Goal: Transaction & Acquisition: Purchase product/service

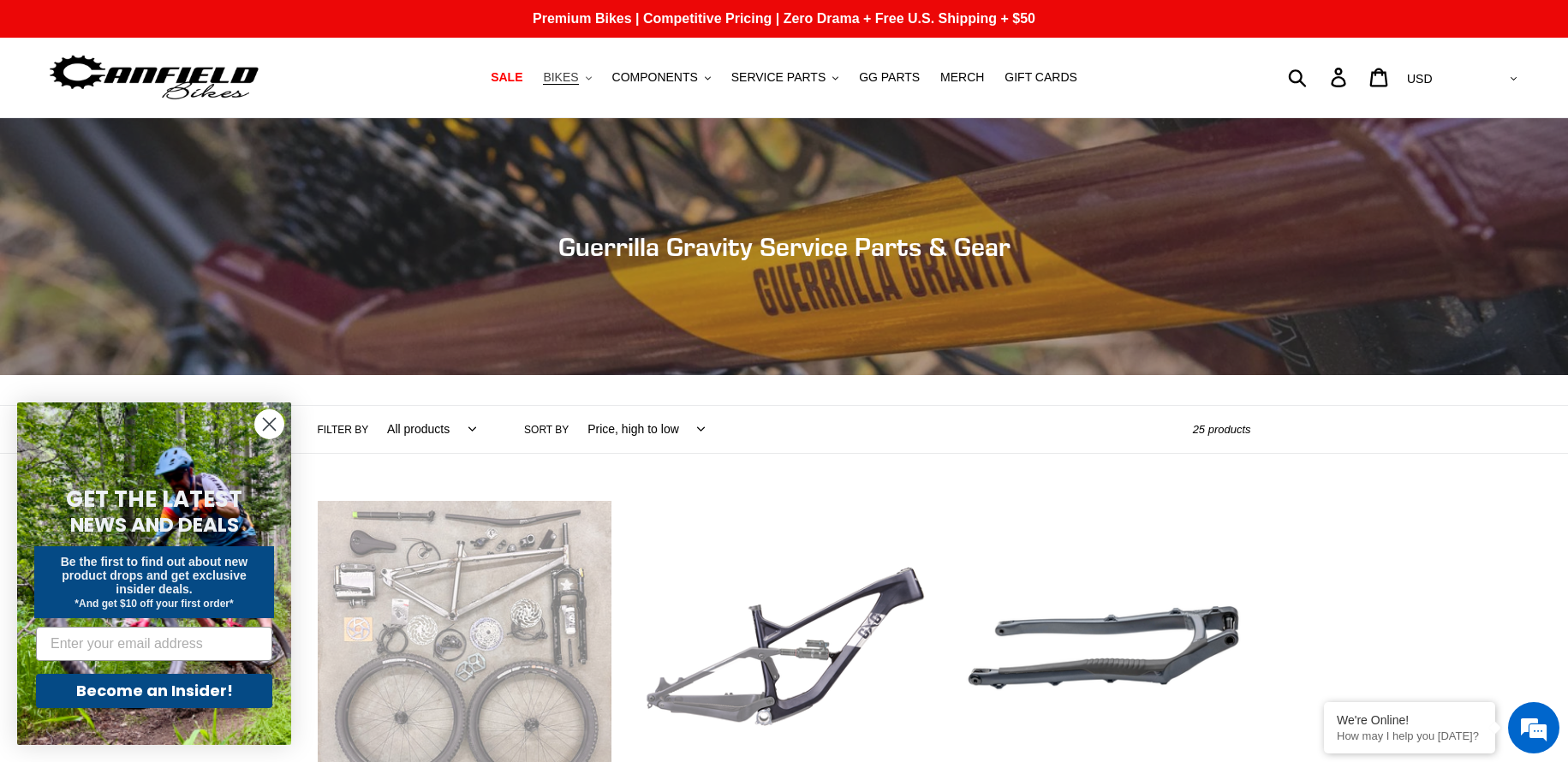
click at [600, 85] on button "BIKES .cls-1{fill:#231f20}" at bounding box center [567, 77] width 65 height 23
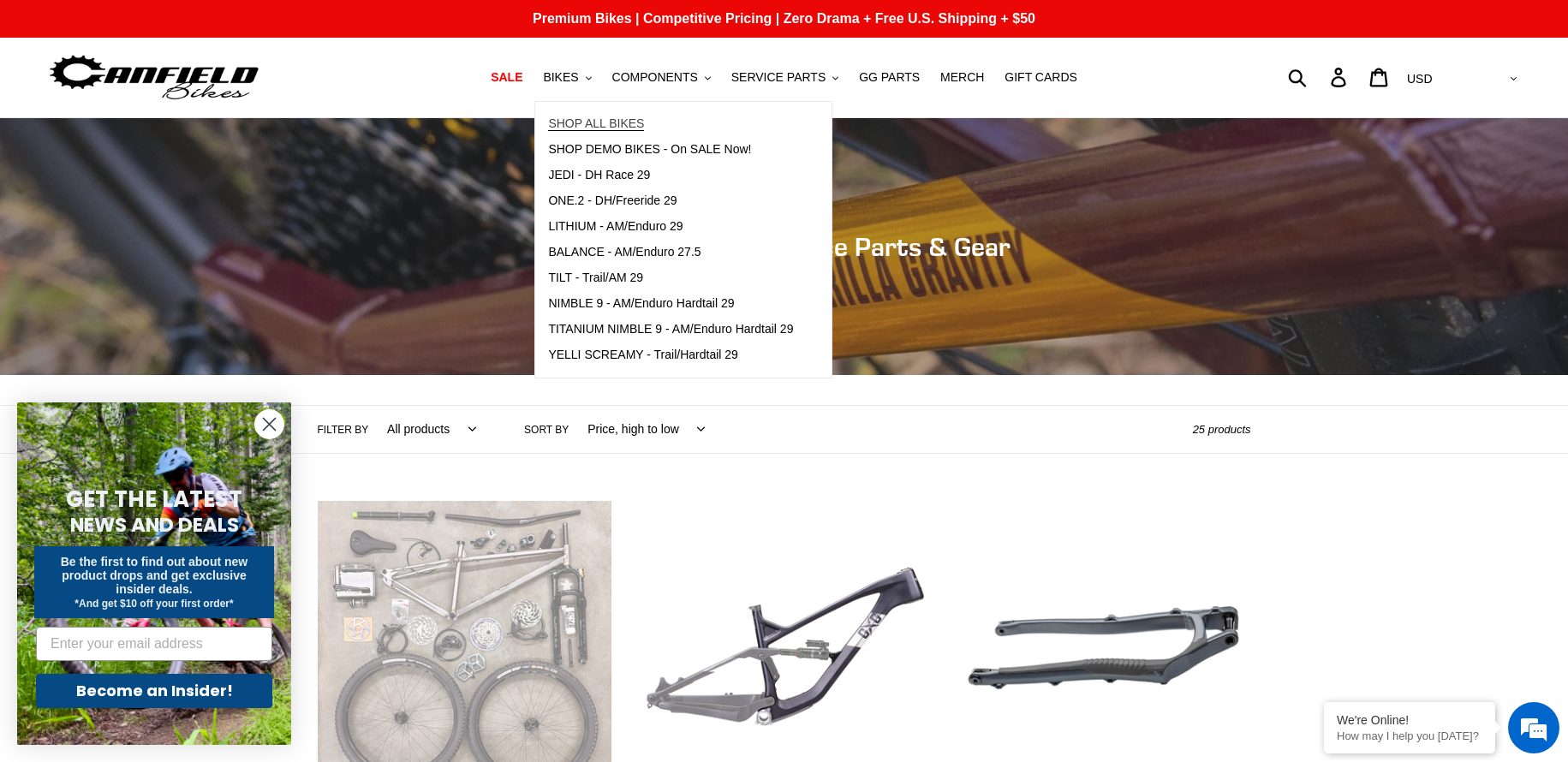
click at [614, 122] on span "SHOP ALL BIKES" at bounding box center [596, 124] width 96 height 15
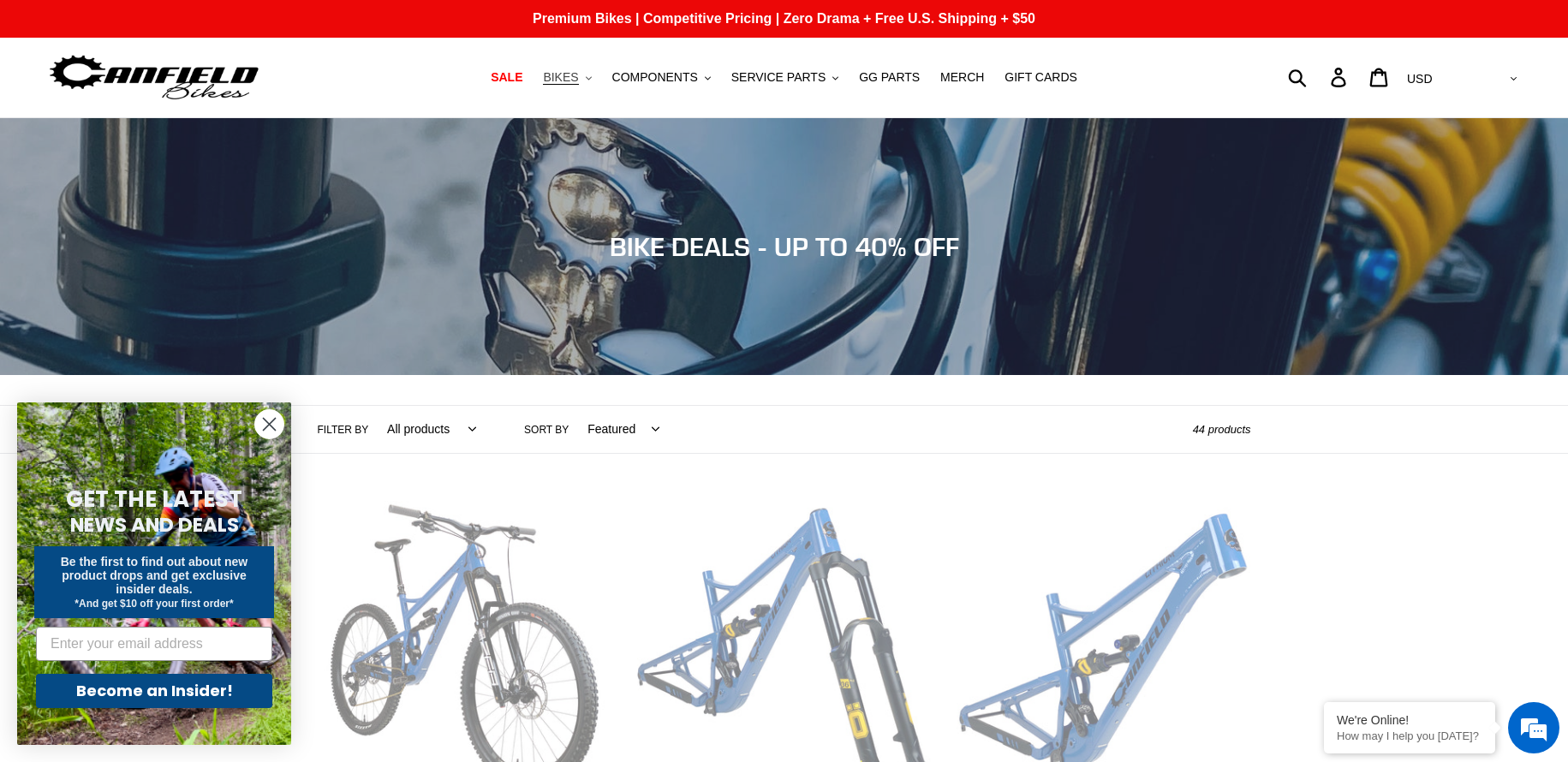
click at [600, 86] on button "BIKES .cls-1{fill:#231f20}" at bounding box center [567, 77] width 65 height 23
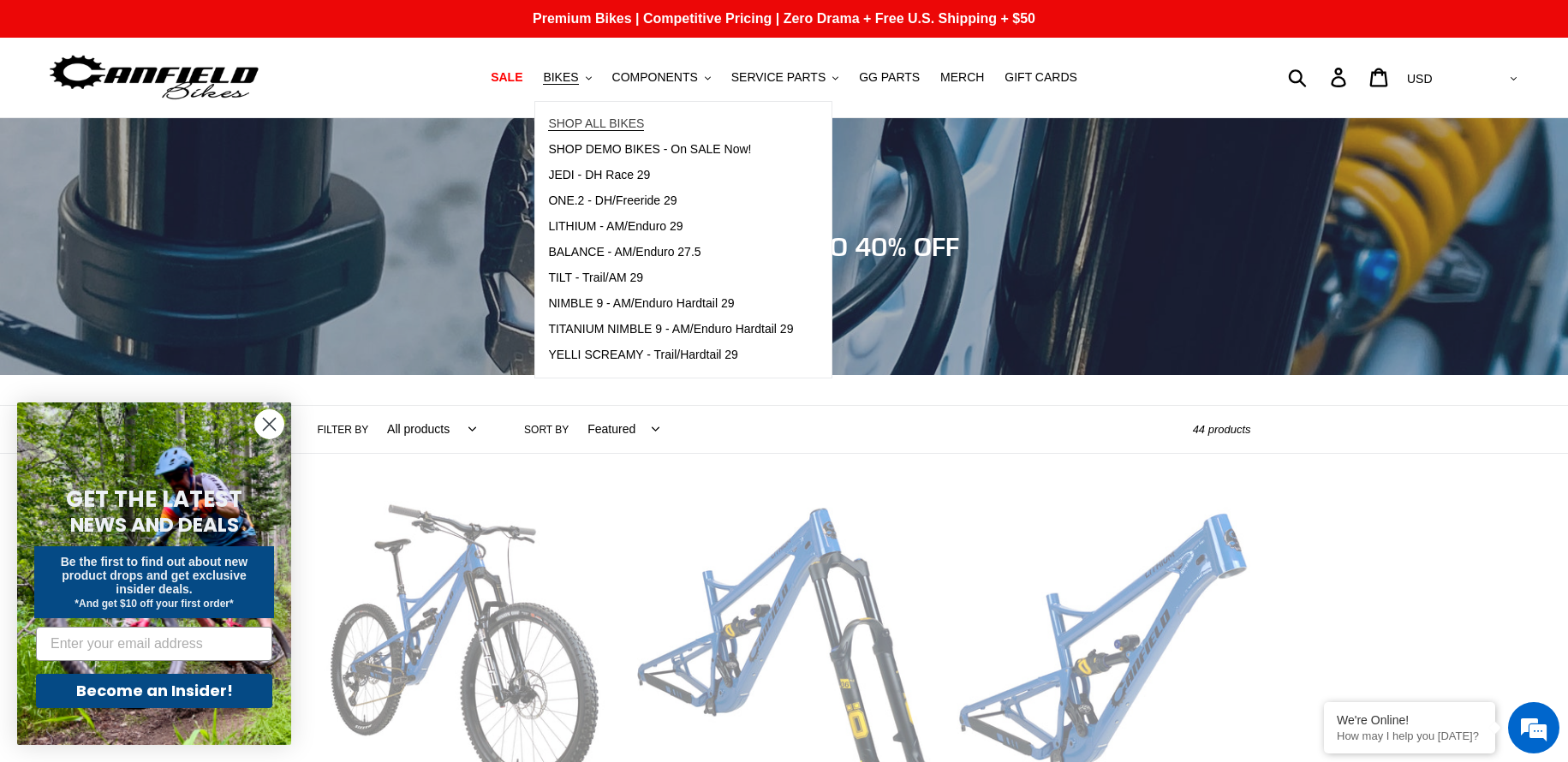
click at [613, 123] on span "SHOP ALL BIKES" at bounding box center [596, 124] width 96 height 15
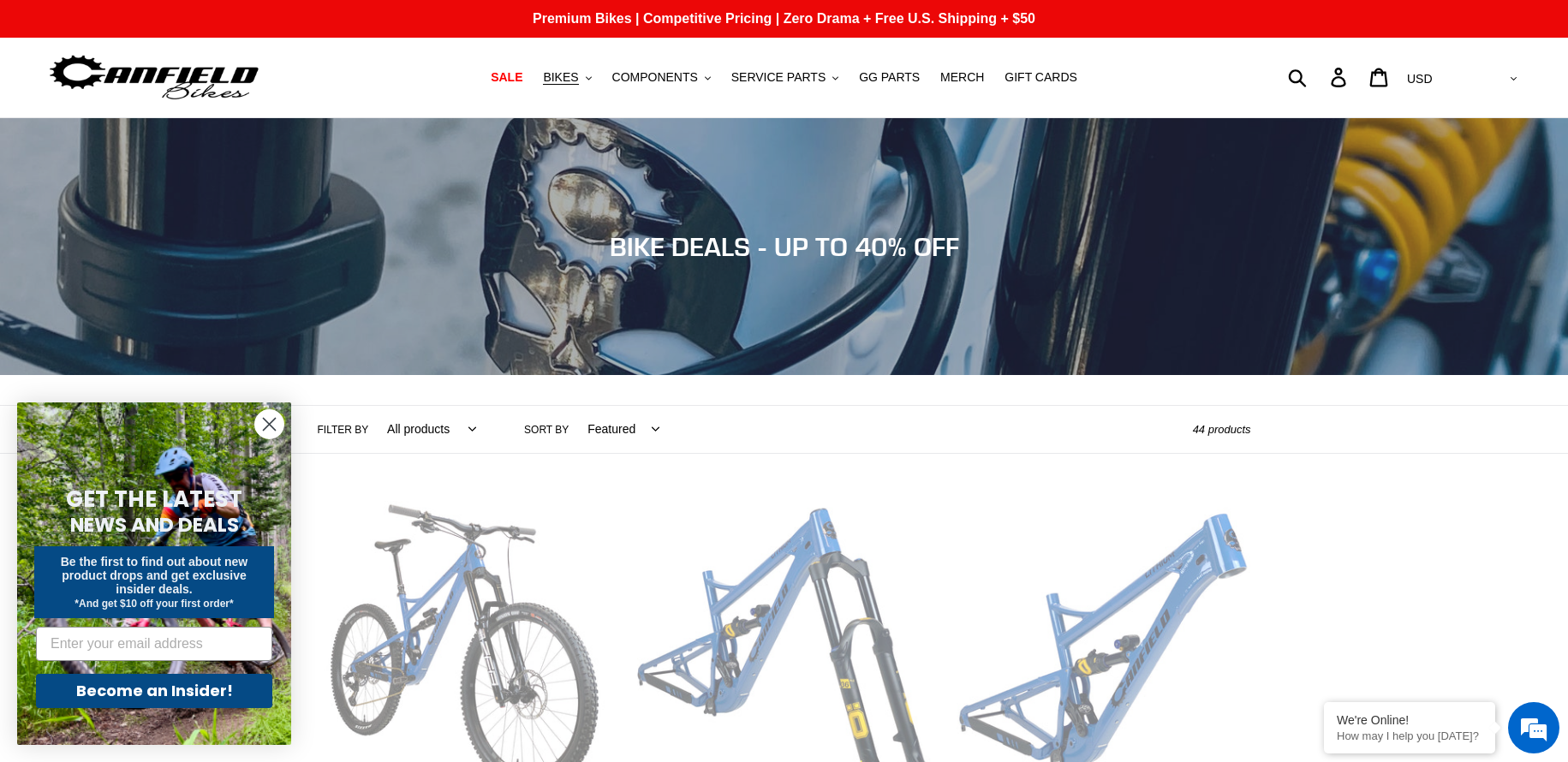
click at [434, 430] on select "All products 275 29er balance BFCM23 BFCM24 CBF DEMO BIKE Downhill Enduro Full …" at bounding box center [428, 429] width 112 height 47
click at [434, 429] on select "All products 275 29er balance BFCM23 BFCM24 CBF DEMO BIKE Downhill Enduro Full …" at bounding box center [428, 429] width 112 height 47
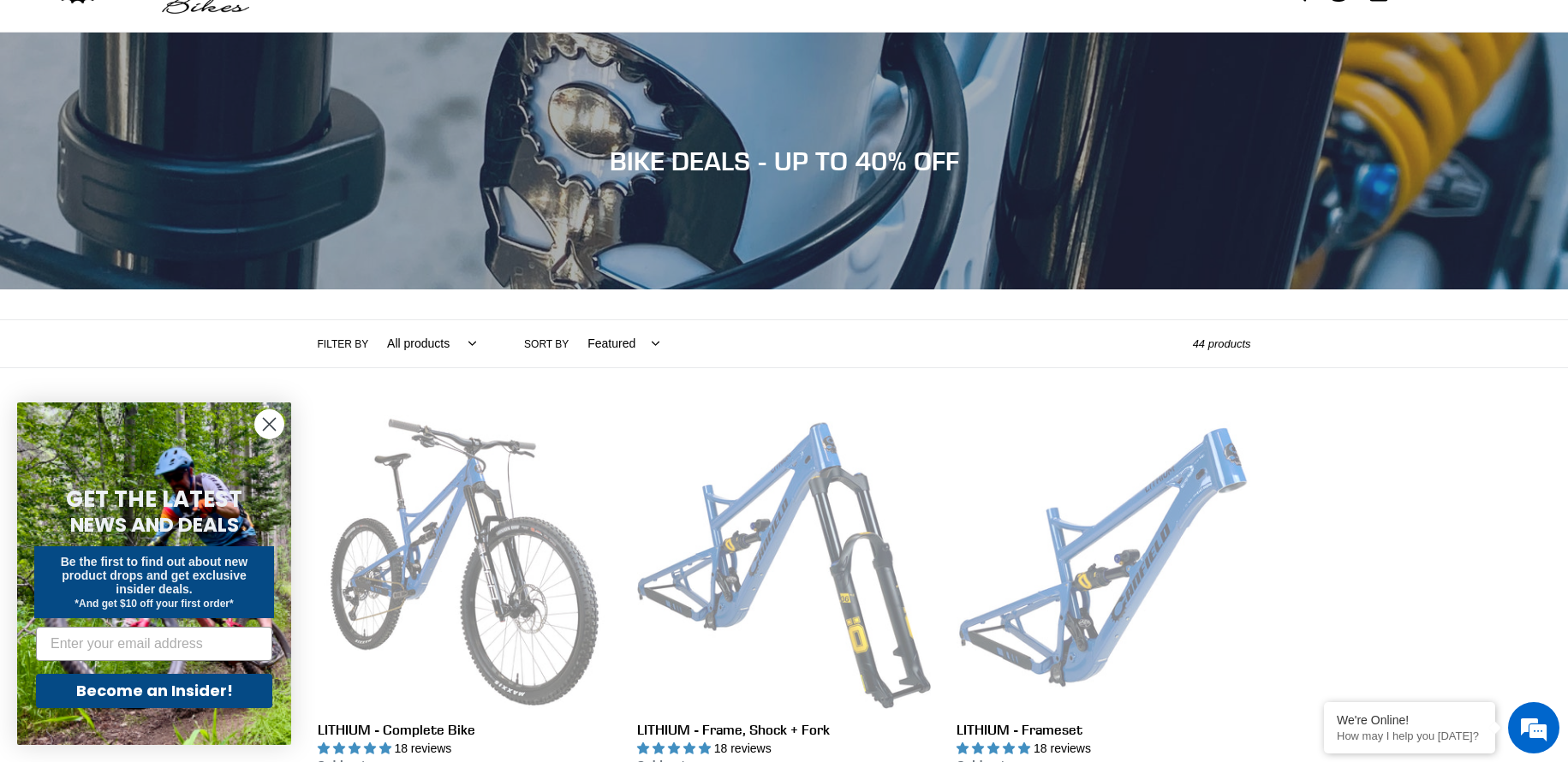
click at [775, 334] on div "Filter by All products 275 29er balance BFCM23 BFCM24 CBF DEMO BIKE Downhill En…" at bounding box center [756, 344] width 876 height 47
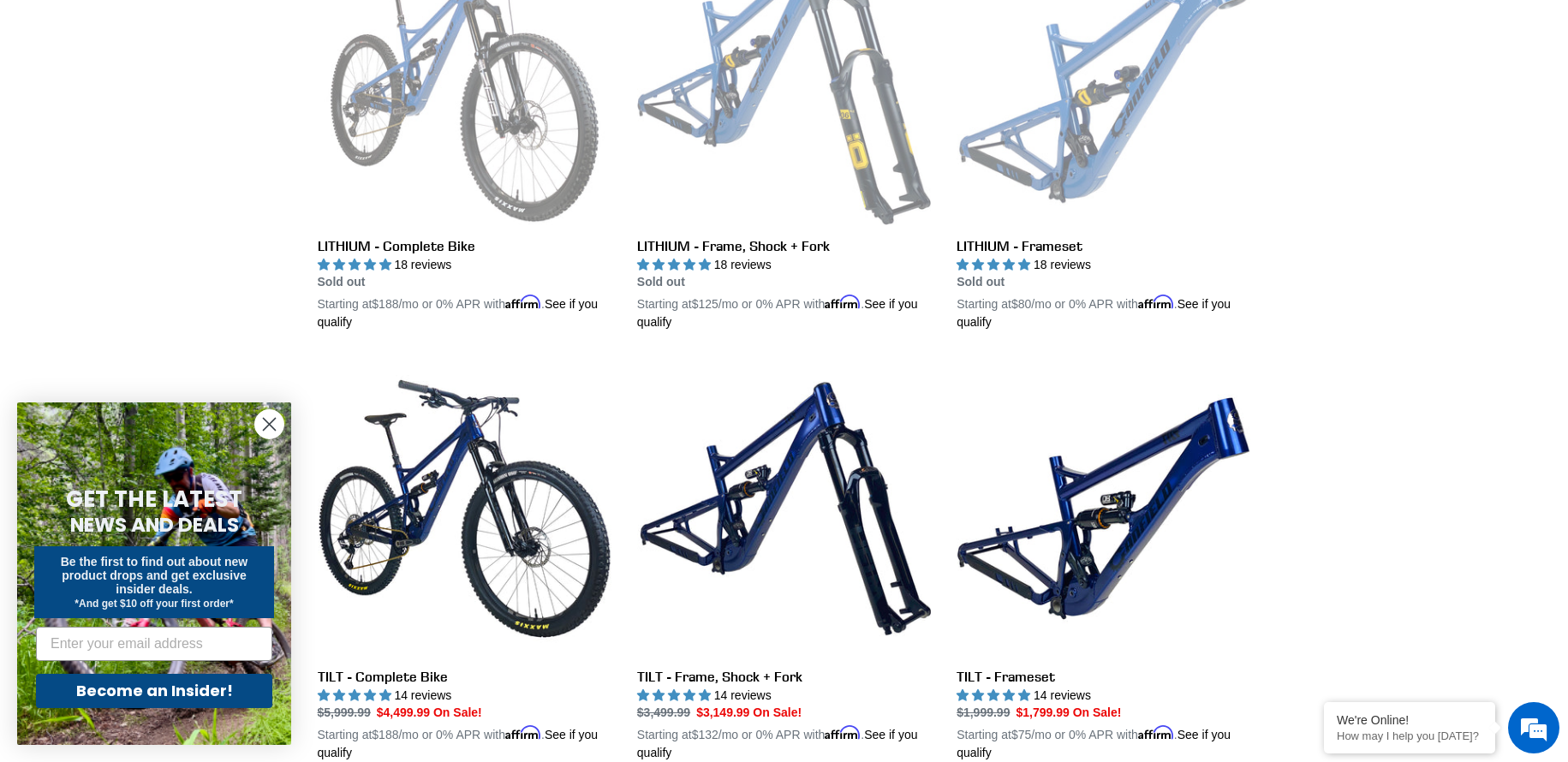
scroll to position [599, 0]
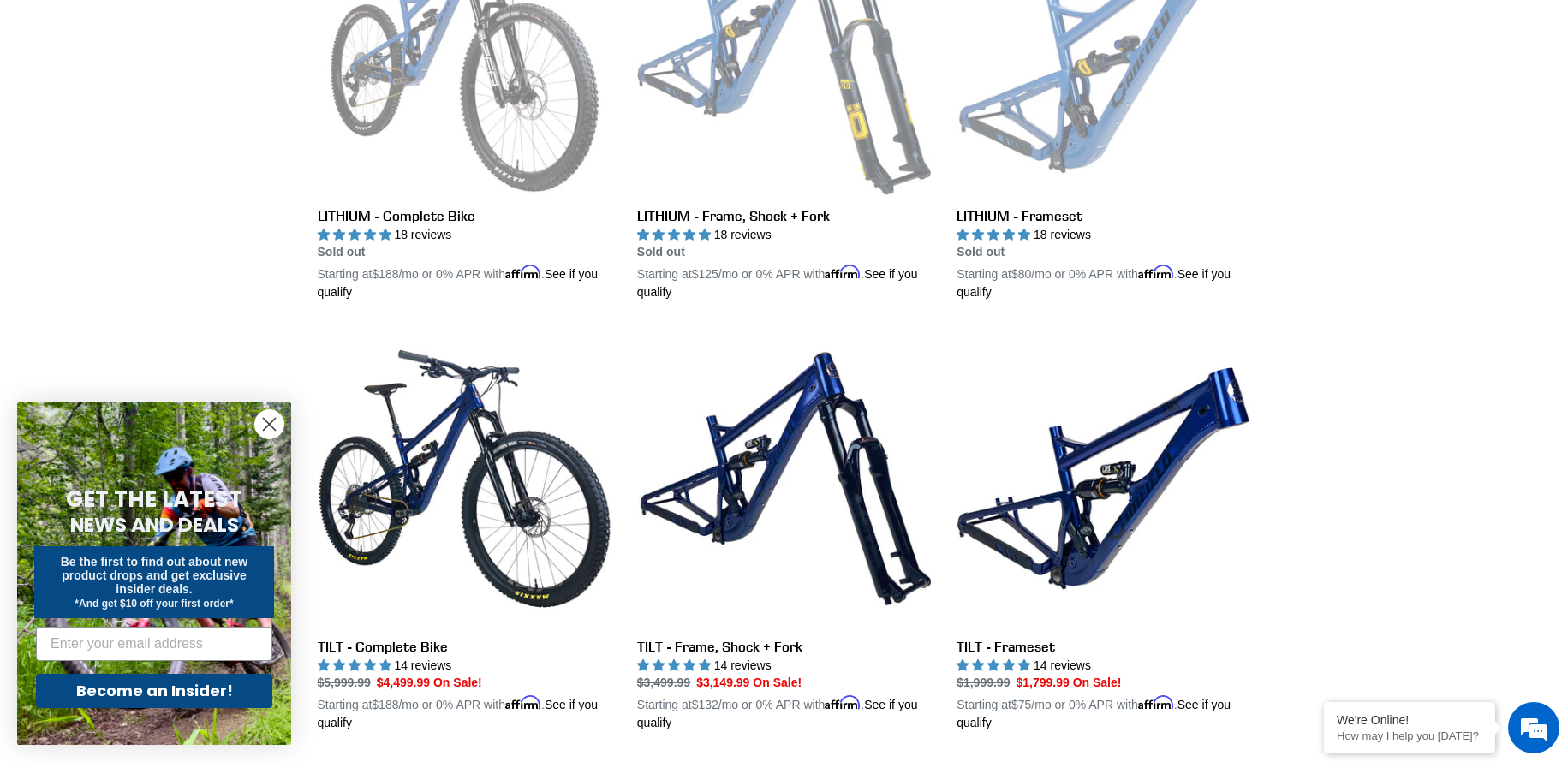
click at [264, 417] on icon "Close dialog" at bounding box center [270, 424] width 30 height 30
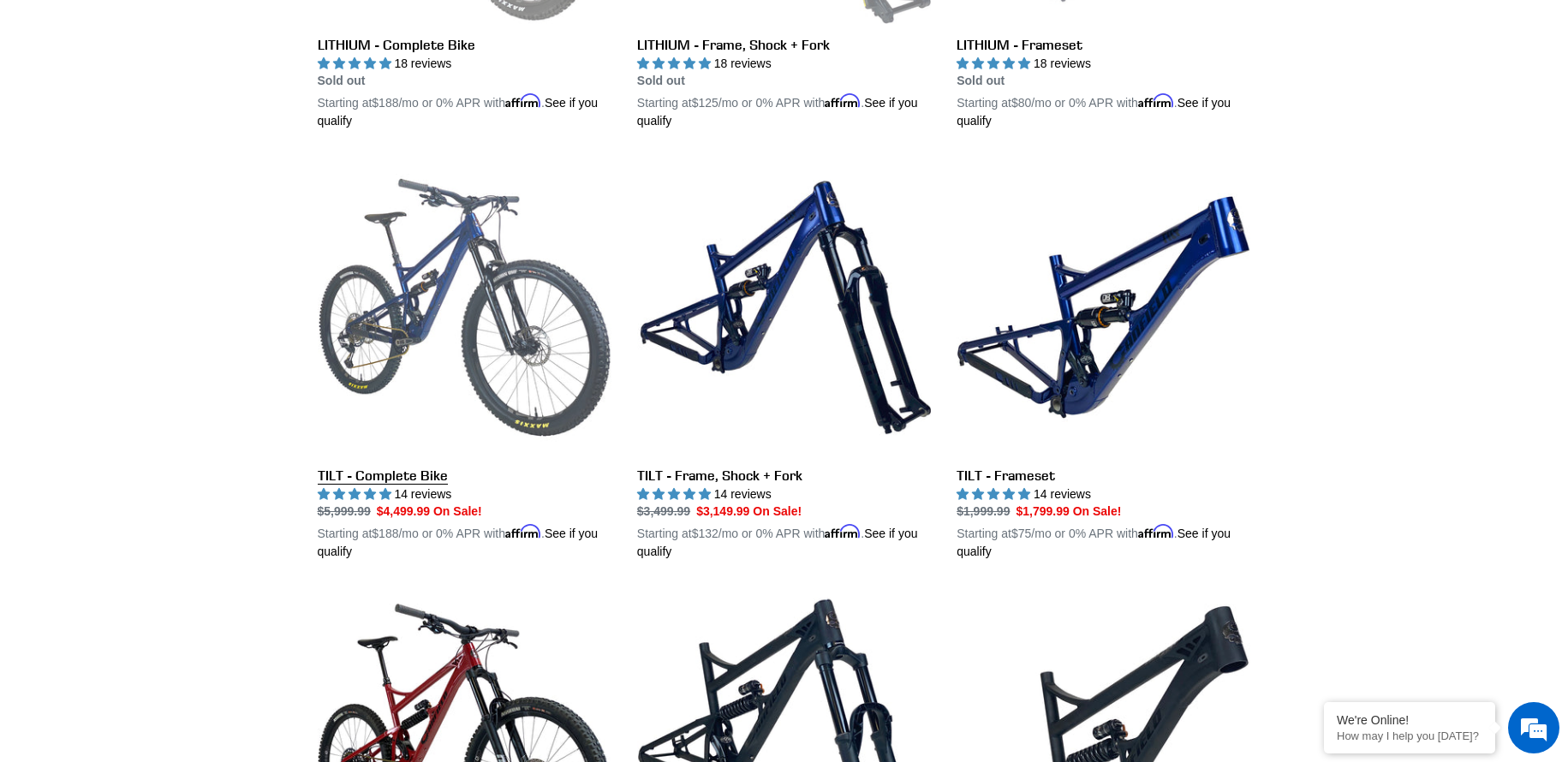
scroll to position [856, 0]
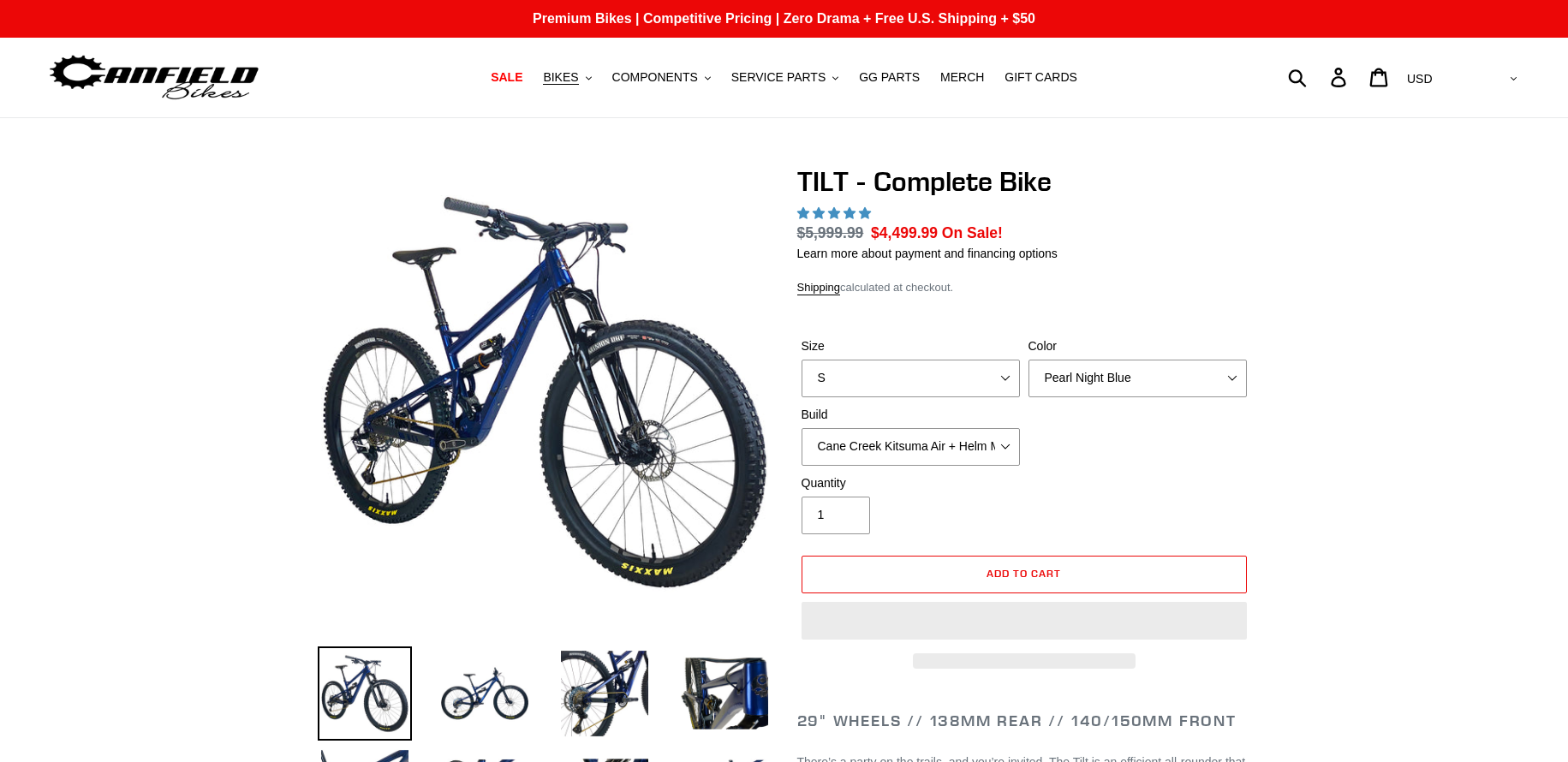
select select "highest-rating"
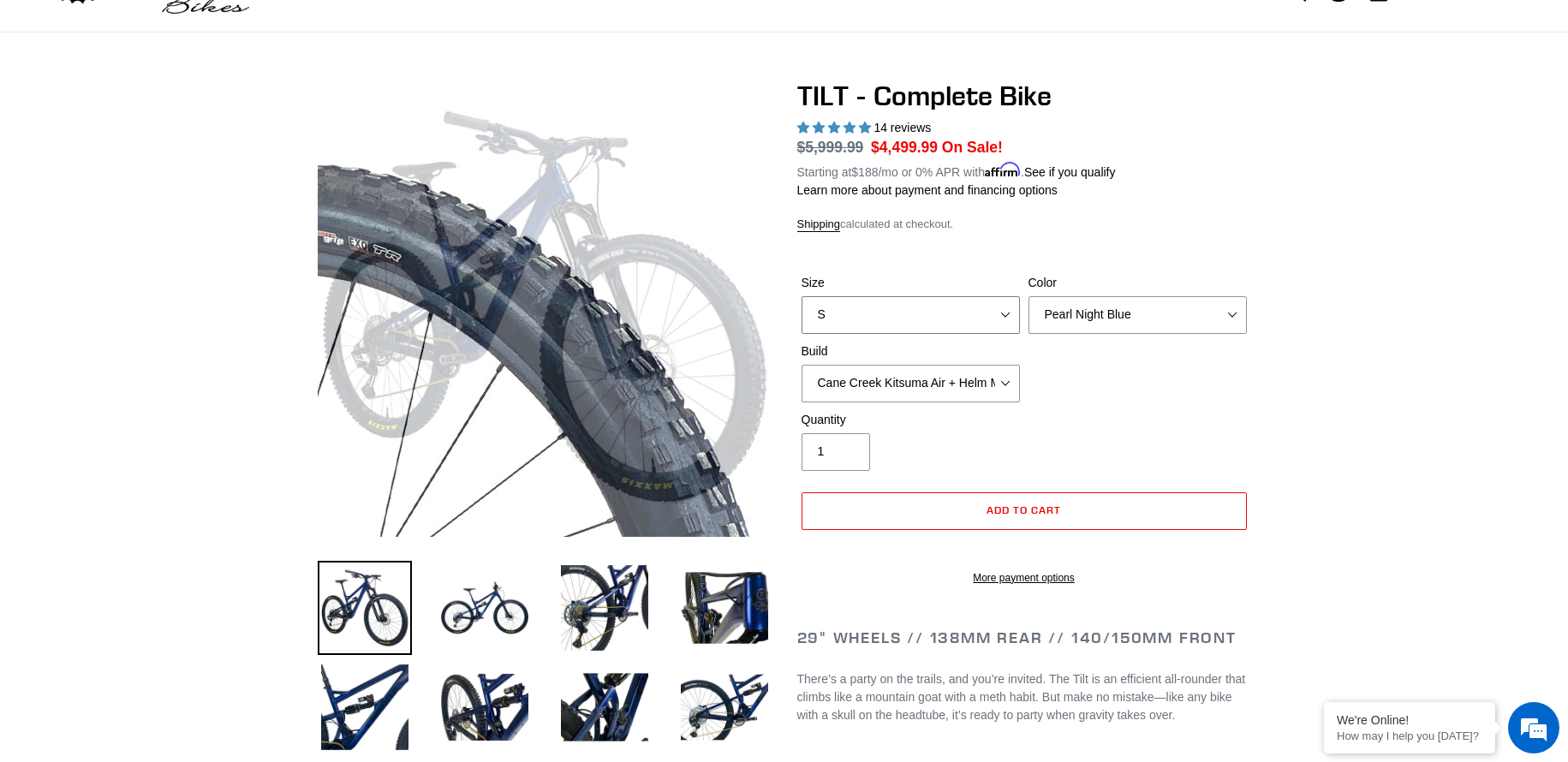
click at [927, 309] on select "S M L" at bounding box center [910, 315] width 218 height 38
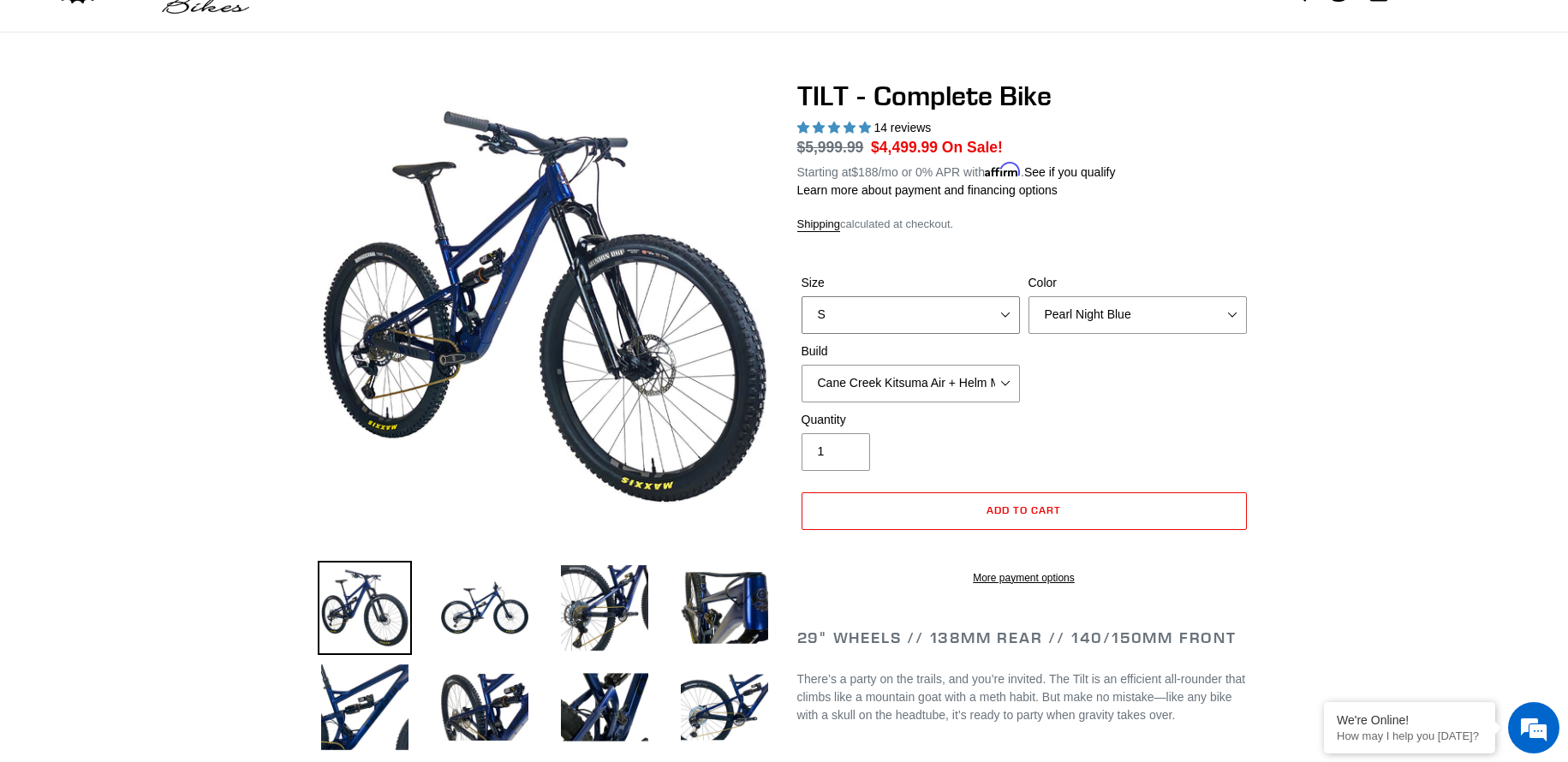
drag, startPoint x: 921, startPoint y: 307, endPoint x: 912, endPoint y: 303, distance: 9.8
click at [921, 306] on select "S M L" at bounding box center [910, 315] width 218 height 38
click at [879, 382] on select "Cane Creek Kitsuma Air + Helm MKII 140 + SRAM GX Cane Creek Kitsuma Air + Helm …" at bounding box center [910, 384] width 218 height 38
click at [893, 388] on select "Cane Creek Kitsuma Air + Helm MKII 140 + SRAM GX Cane Creek Kitsuma Air + Helm …" at bounding box center [910, 384] width 218 height 38
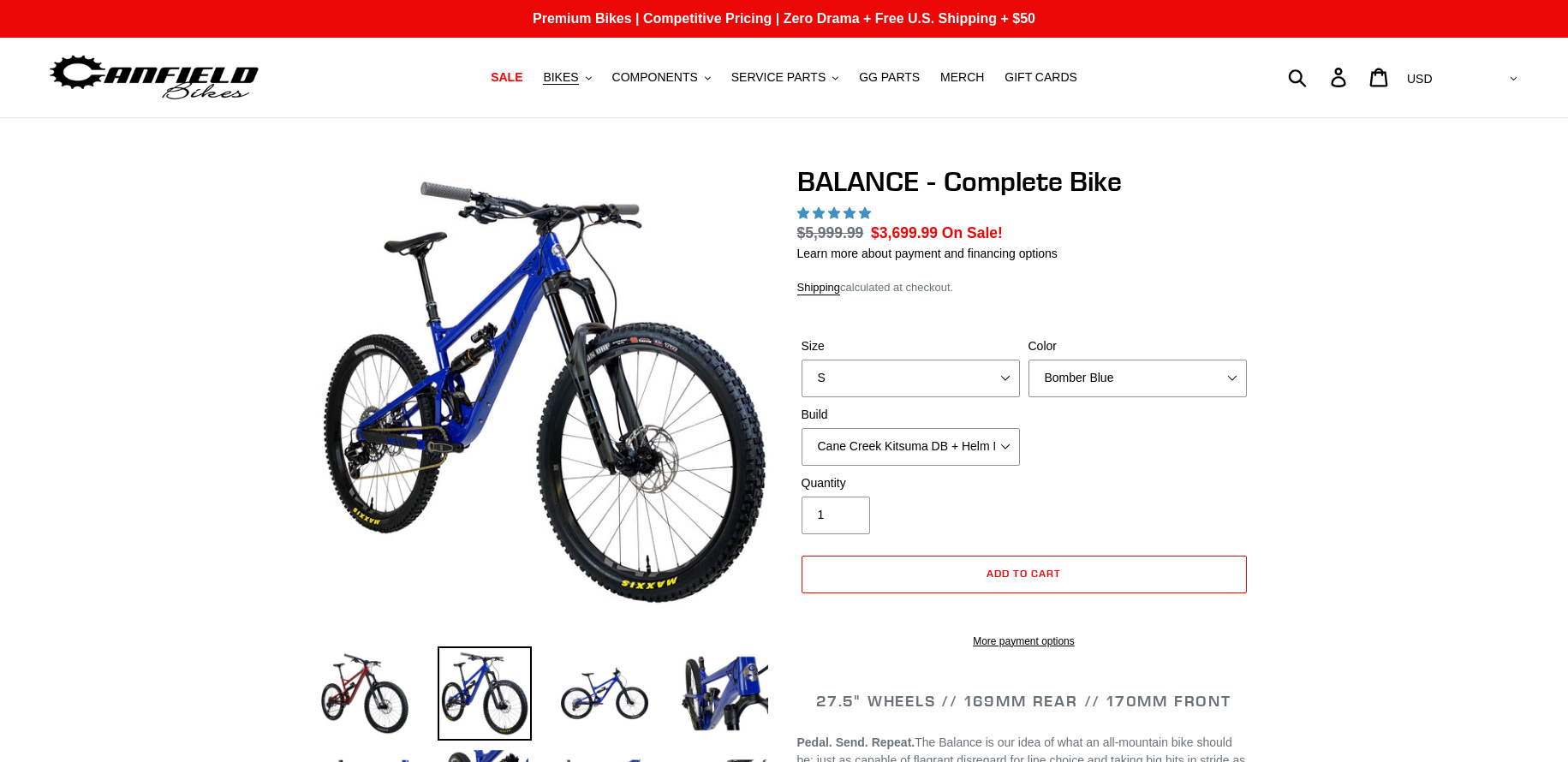
select select "highest-rating"
